Goal: Find specific page/section: Find specific page/section

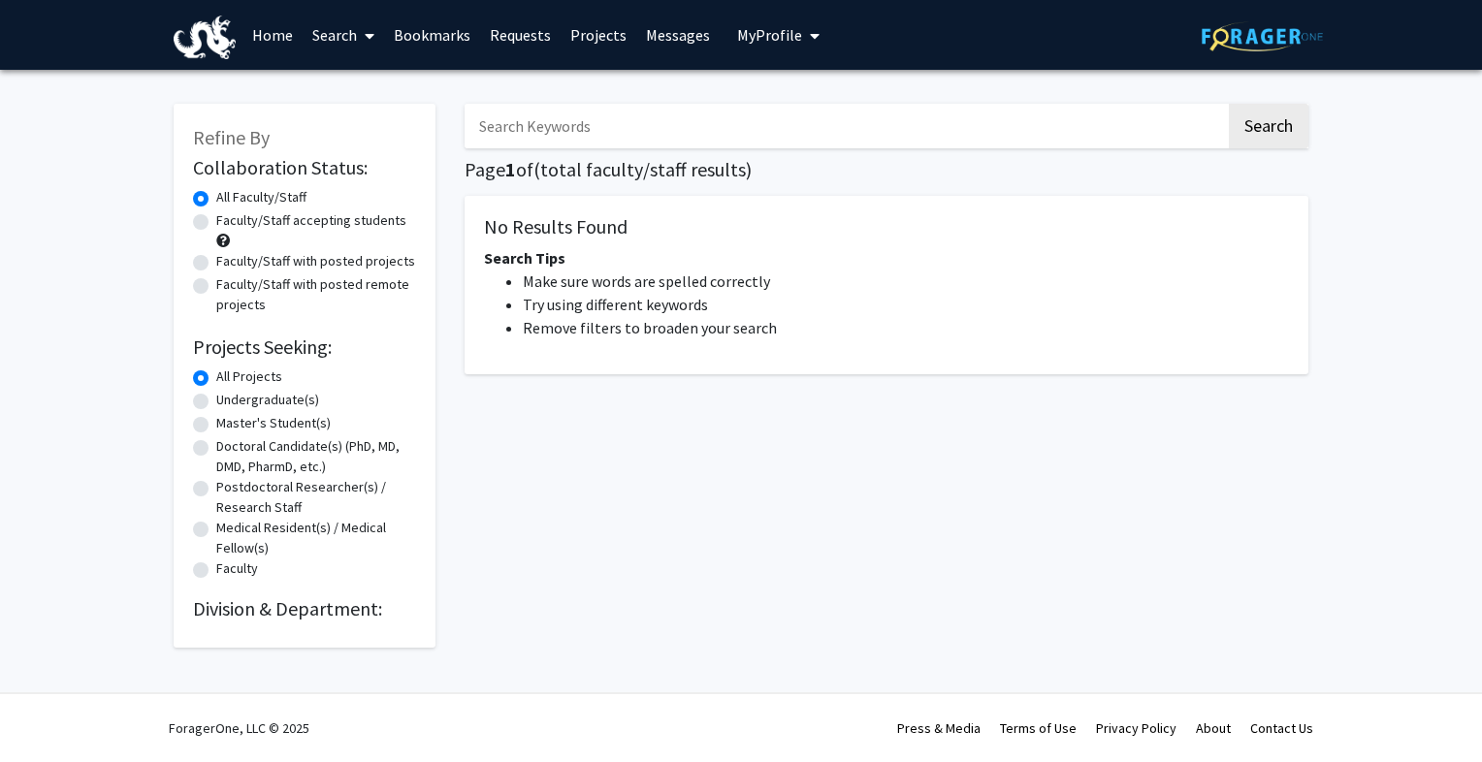
click at [524, 116] on input "Search Keywords" at bounding box center [844, 126] width 761 height 45
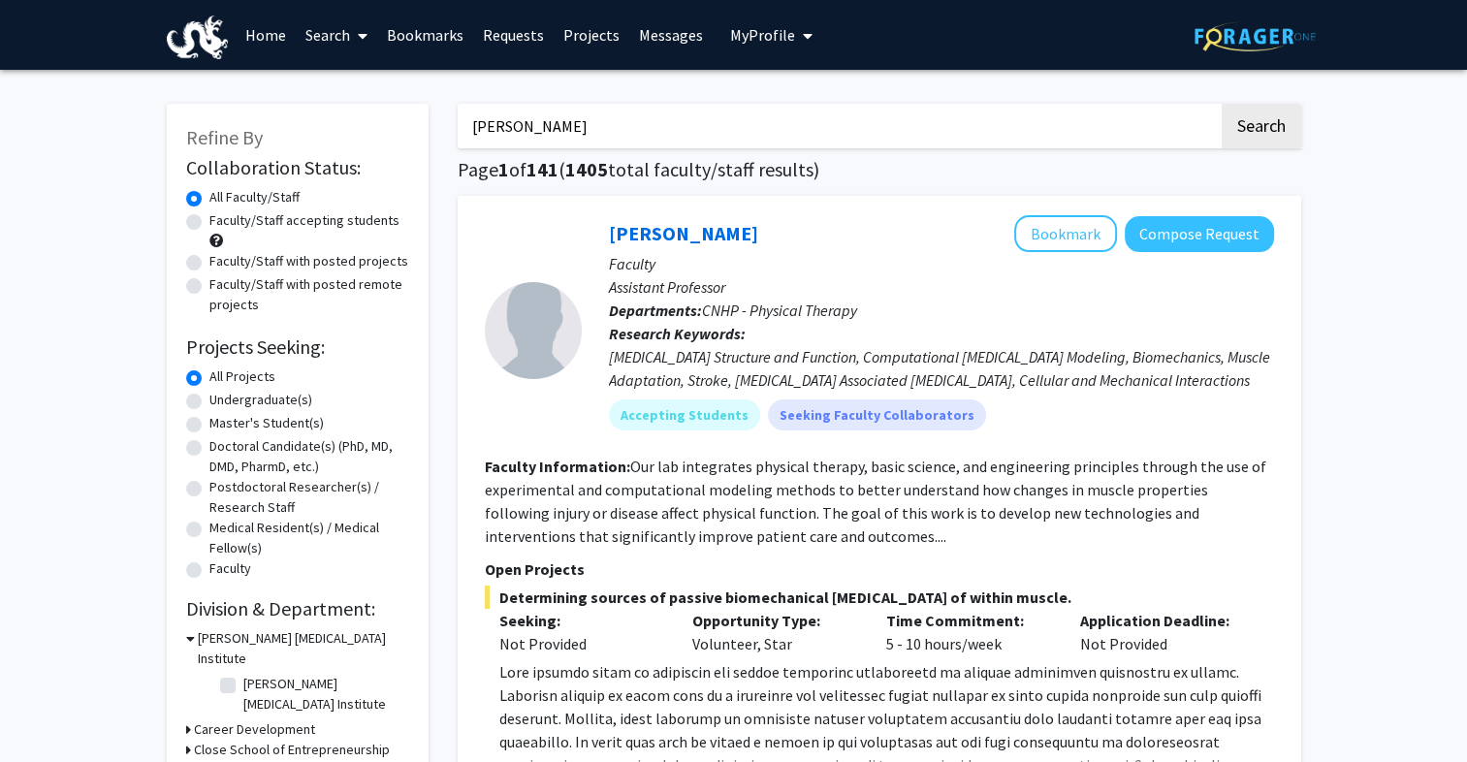
type input "[PERSON_NAME]"
click at [1222, 104] on button "Search" at bounding box center [1262, 126] width 80 height 45
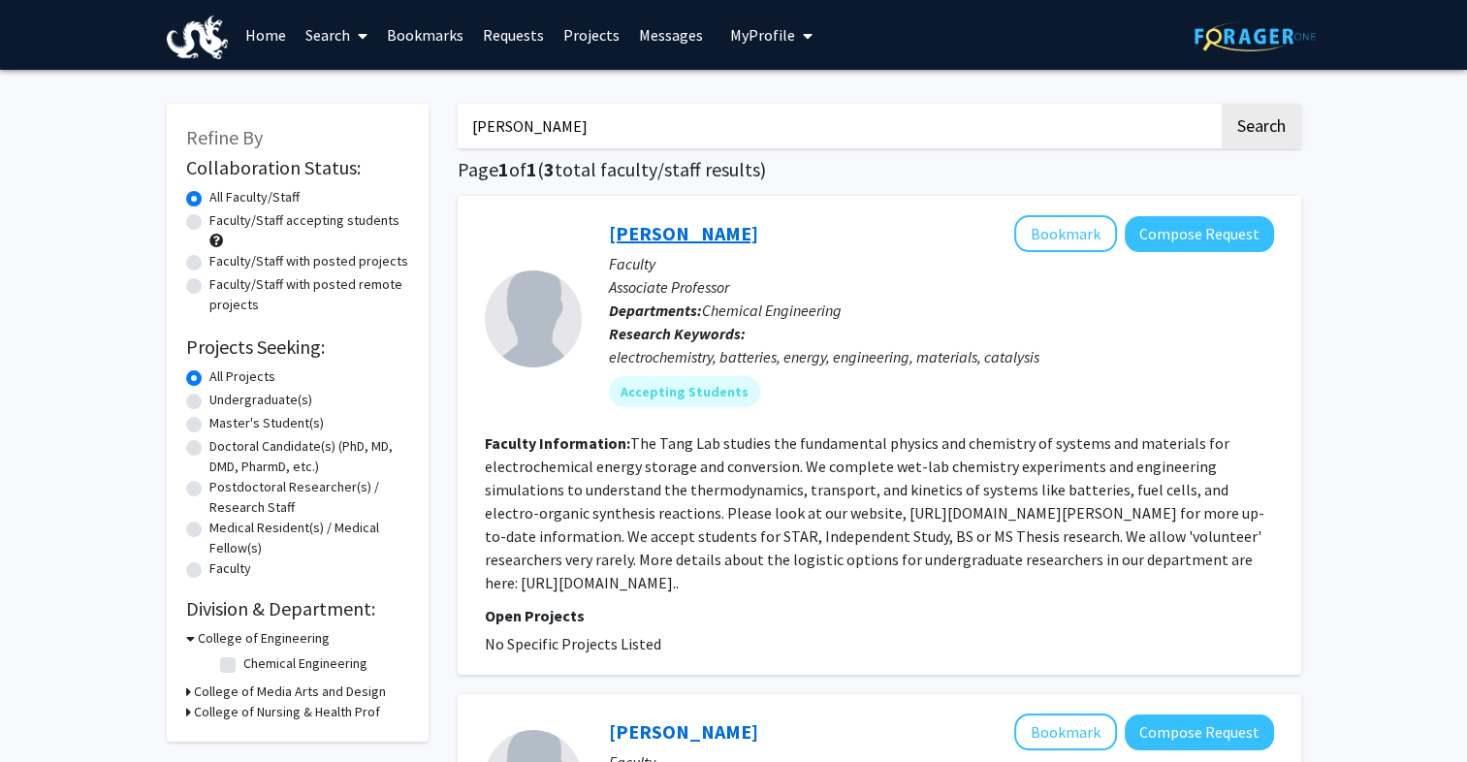
click at [663, 221] on link "[PERSON_NAME]" at bounding box center [683, 233] width 149 height 24
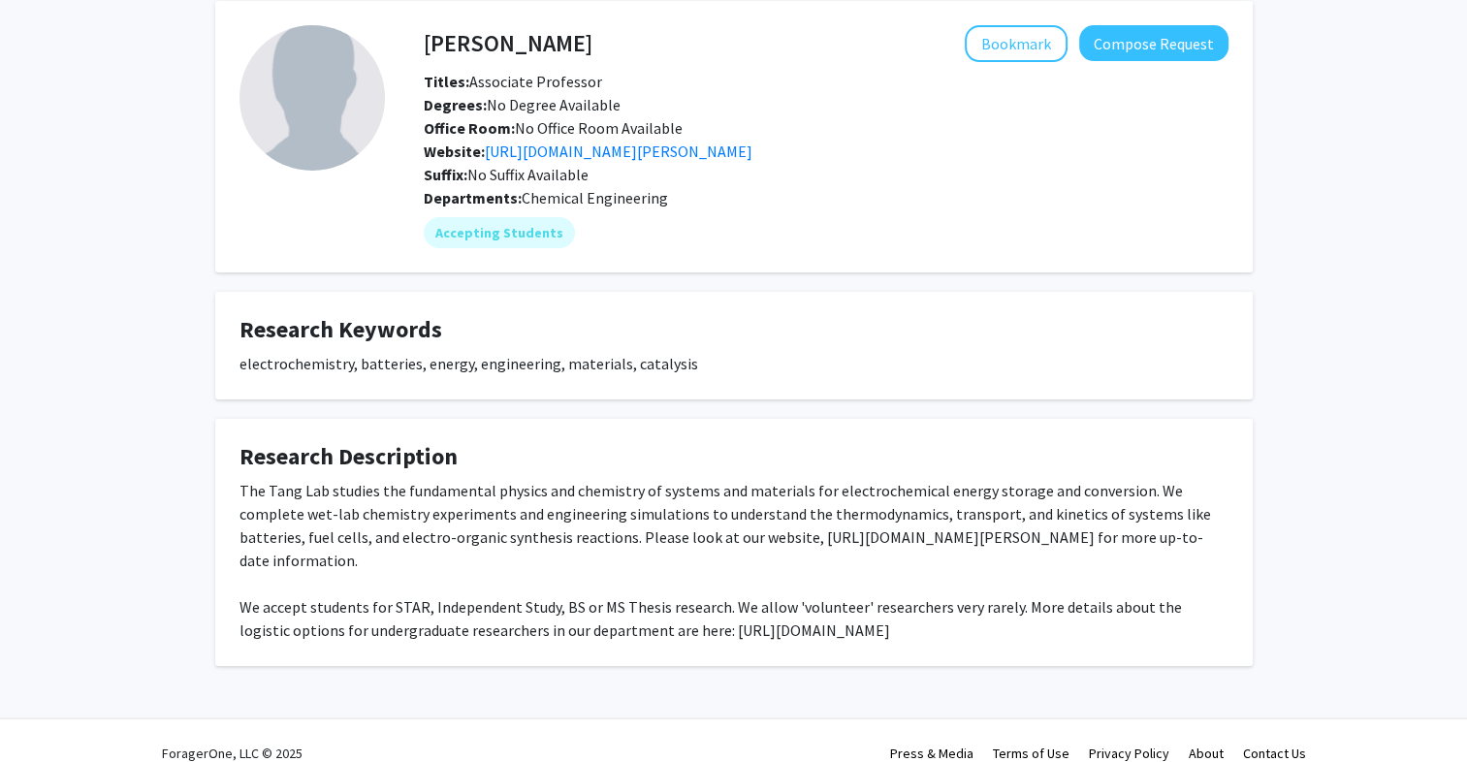
scroll to position [108, 0]
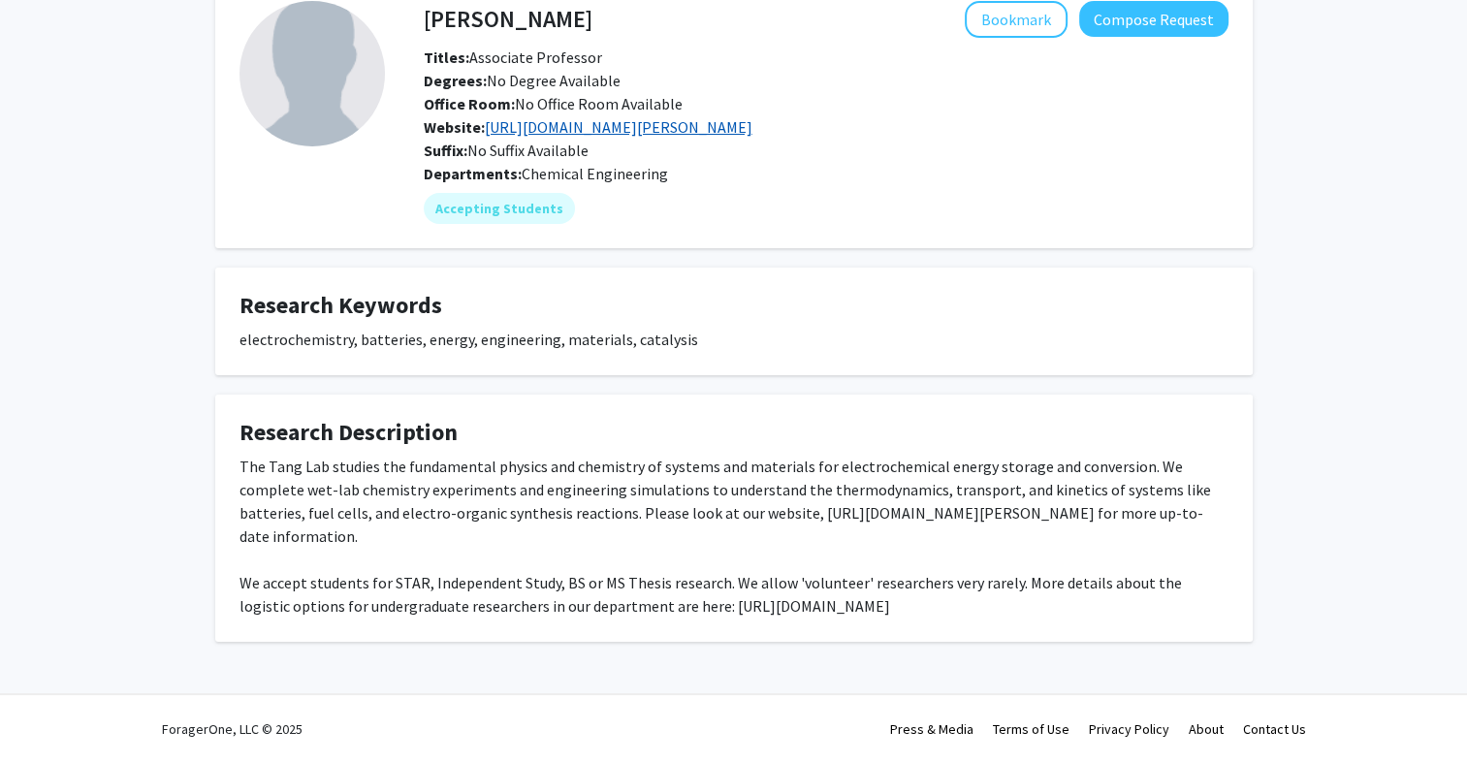
click at [753, 131] on link "[URL][DOMAIN_NAME][PERSON_NAME]" at bounding box center [619, 126] width 268 height 19
click at [1360, 241] on div "[PERSON_NAME] Bookmark Compose Request Titles: Associate Professor Degrees: No …" at bounding box center [733, 333] width 1467 height 743
